Goal: Task Accomplishment & Management: Use online tool/utility

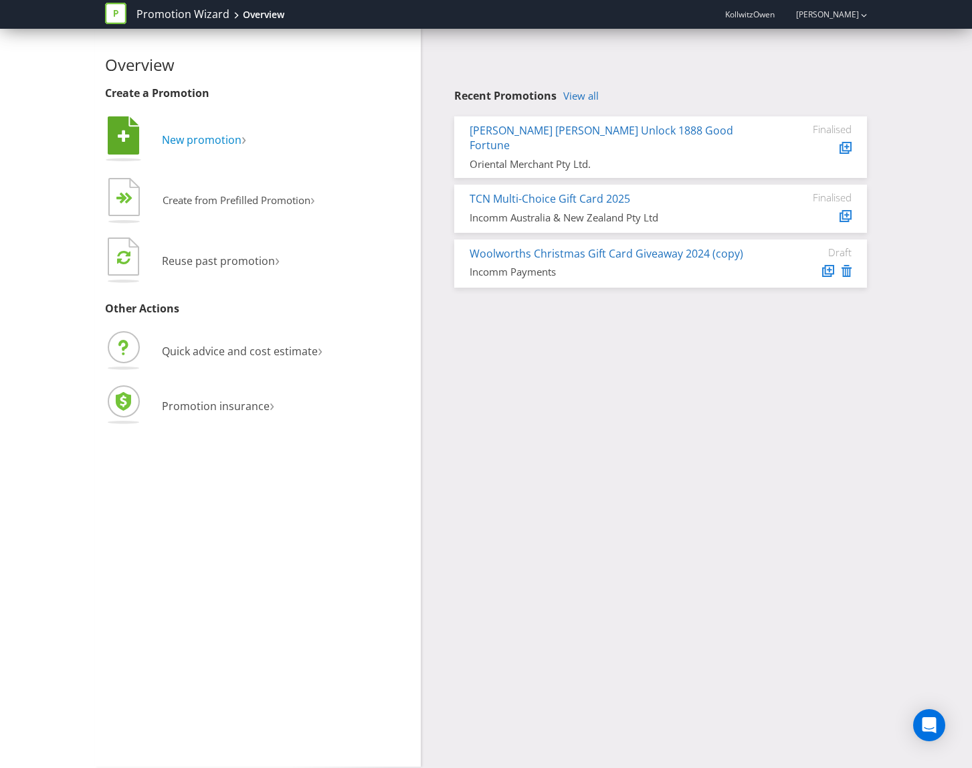
click at [214, 146] on span "New promotion" at bounding box center [202, 139] width 80 height 15
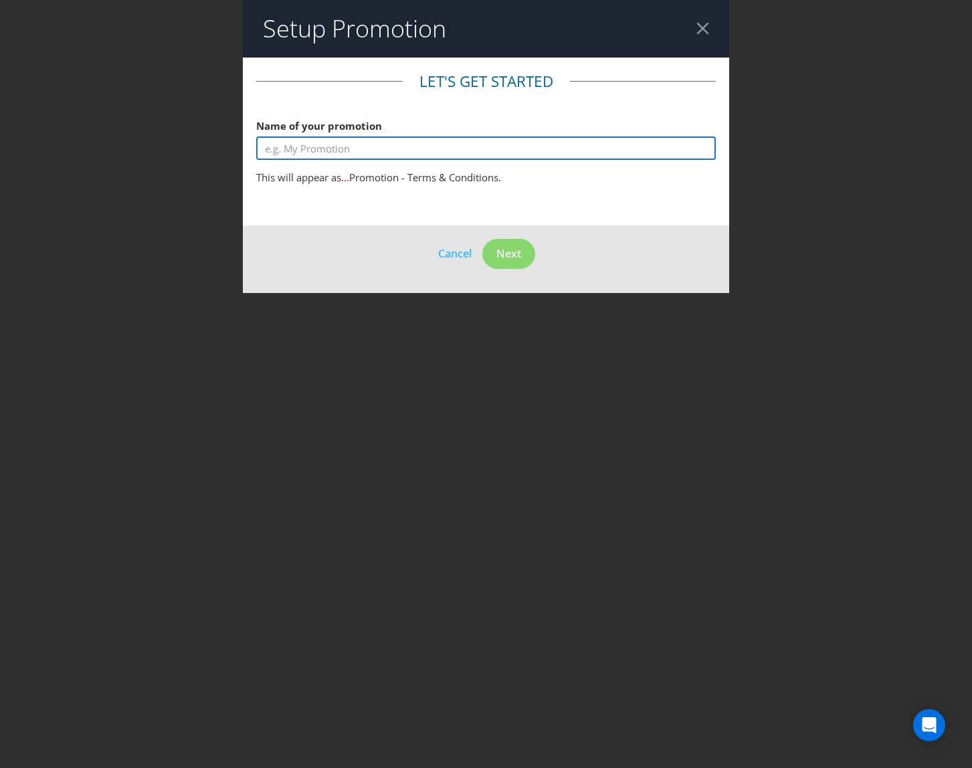
click at [417, 157] on input "text" at bounding box center [486, 147] width 460 height 23
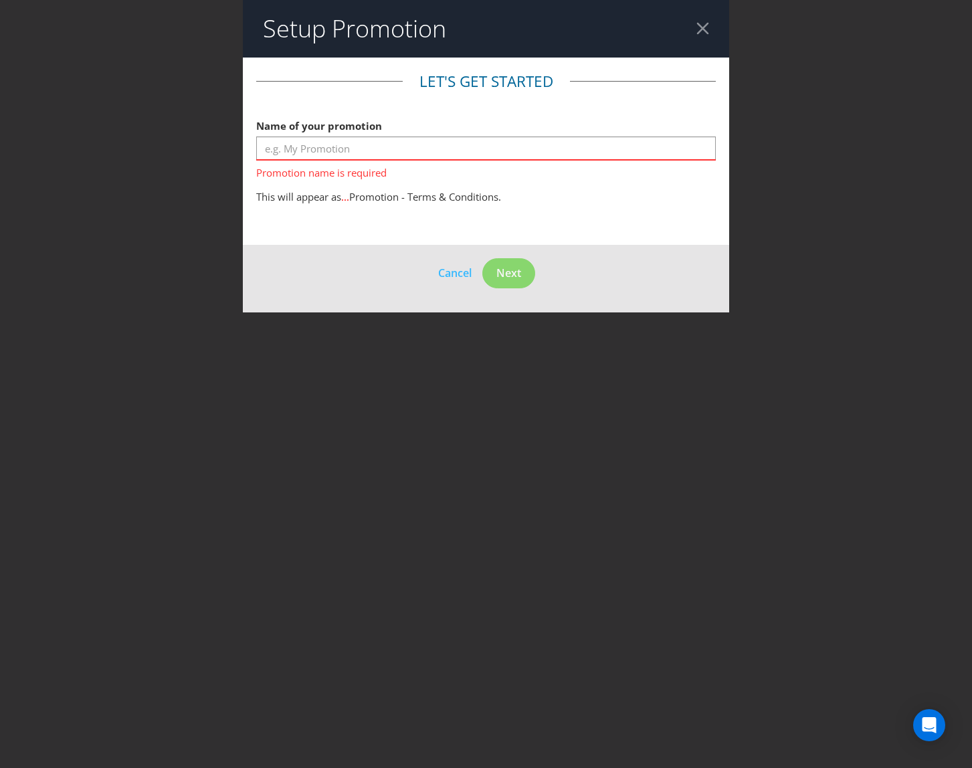
click at [703, 34] on header "Setup Promotion" at bounding box center [486, 29] width 486 height 58
click at [706, 25] on div at bounding box center [702, 28] width 13 height 13
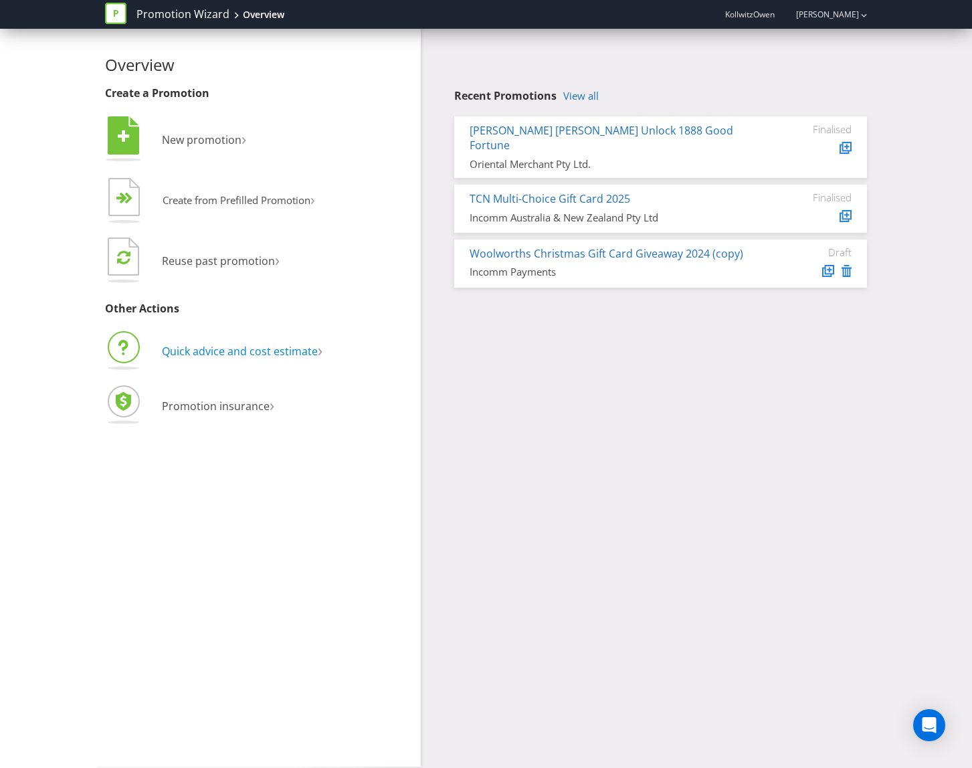
click at [240, 352] on span "Quick advice and cost estimate" at bounding box center [240, 351] width 156 height 15
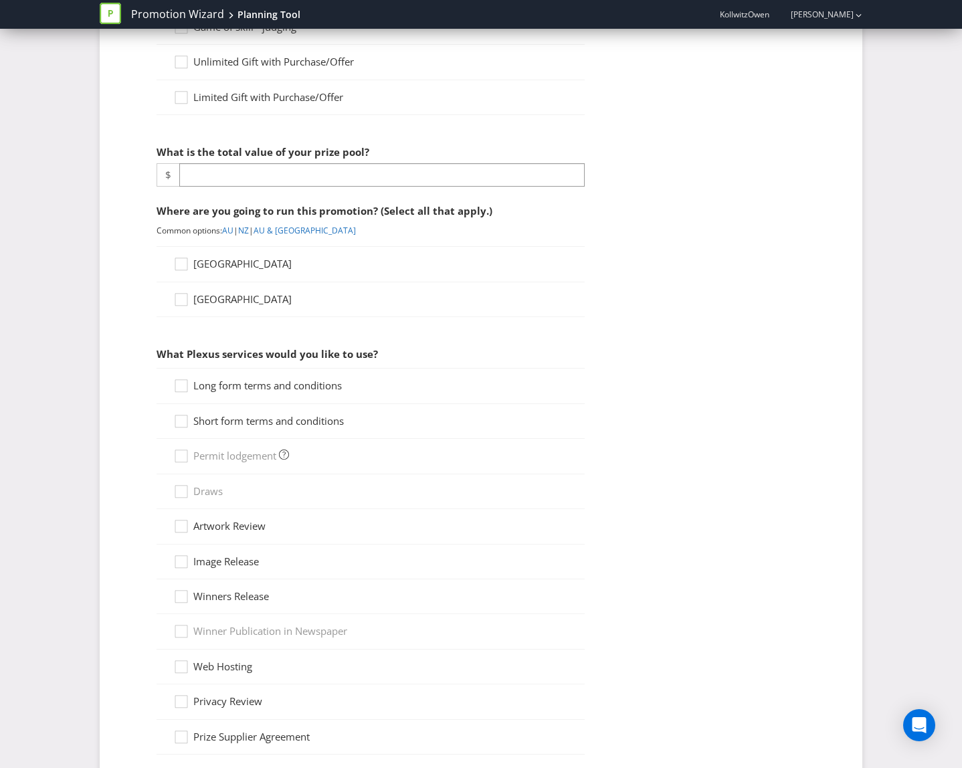
scroll to position [367, 0]
